Goal: Navigation & Orientation: Go to known website

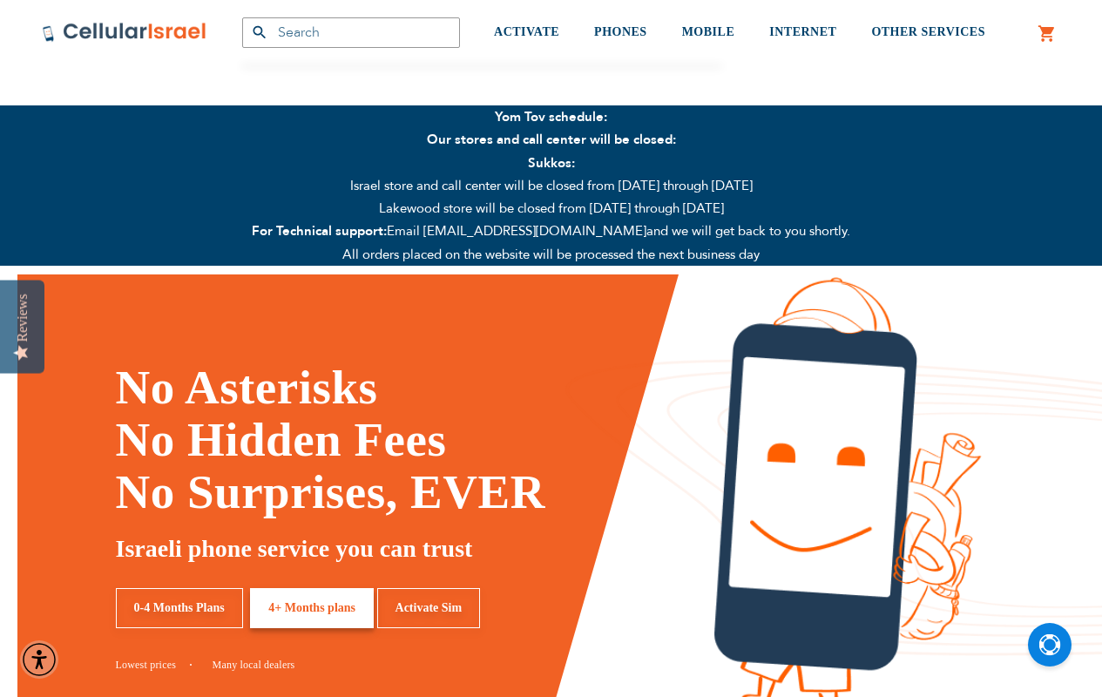
scroll to position [892, 0]
